Goal: Information Seeking & Learning: Learn about a topic

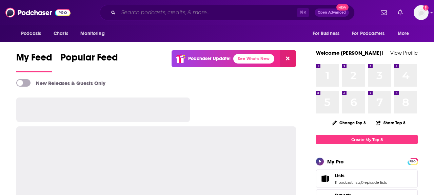
click at [154, 11] on input "Search podcasts, credits, & more..." at bounding box center [207, 12] width 178 height 11
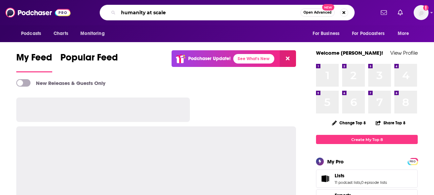
type input "humanity at scale"
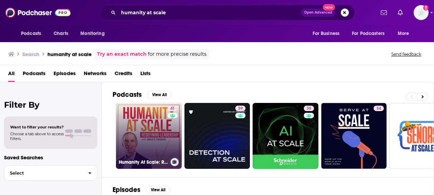
click at [155, 132] on link "41 Humanity At Scale: Redefining Leadership" at bounding box center [149, 136] width 66 height 66
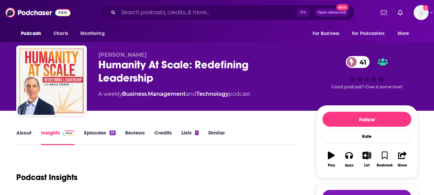
scroll to position [3, 0]
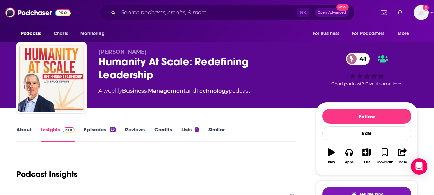
click at [22, 129] on link "About" at bounding box center [23, 134] width 15 height 16
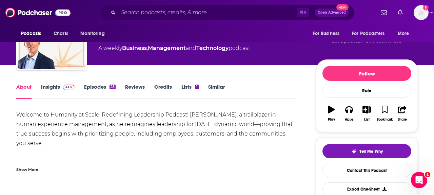
scroll to position [47, 0]
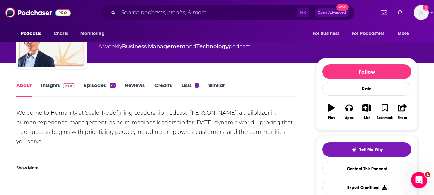
drag, startPoint x: 18, startPoint y: 111, endPoint x: 46, endPoint y: 143, distance: 43.0
click at [46, 143] on div "Welcome to Humanity at Scale: Redefining Leadership Podcast! Join Bruce Temkin,…" at bounding box center [156, 174] width 280 height 133
copy div "Welcome to Humanity at Scale: Redefining Leadership Podcast! Join Bruce Temkin,…"
click at [50, 87] on link "Insights" at bounding box center [58, 90] width 34 height 16
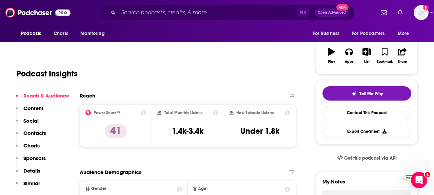
scroll to position [105, 0]
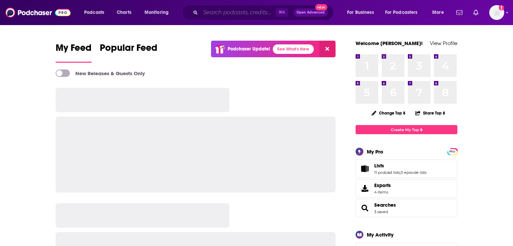
click at [226, 10] on input "Search podcasts, credits, & more..." at bounding box center [237, 12] width 75 height 11
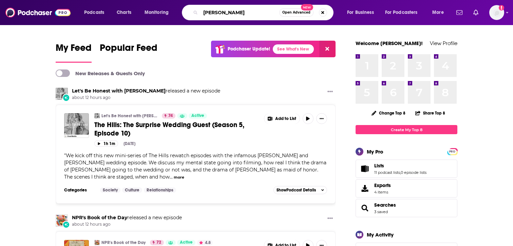
type input "[PERSON_NAME]"
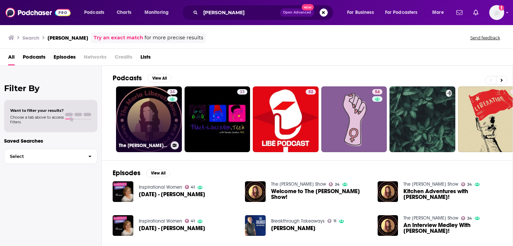
click at [138, 131] on link "24 The [PERSON_NAME] Show" at bounding box center [149, 119] width 66 height 66
